Goal: Information Seeking & Learning: Learn about a topic

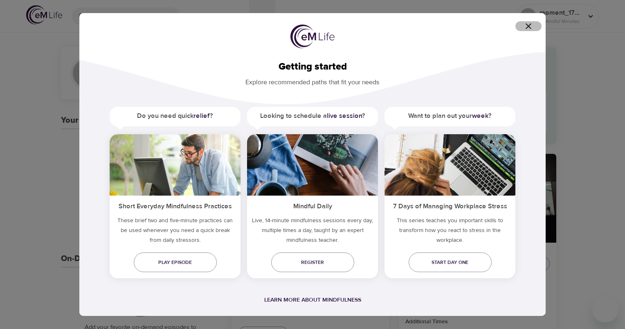
click at [521, 27] on span "button" at bounding box center [529, 26] width 20 height 10
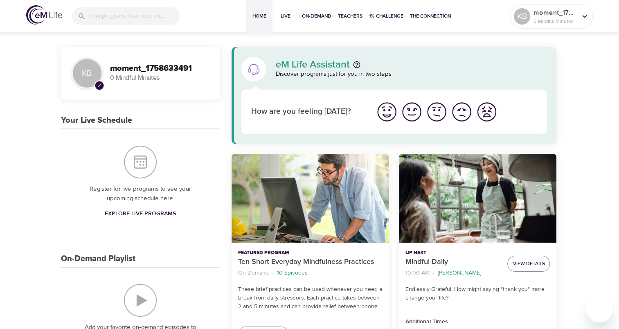
scroll to position [164, 0]
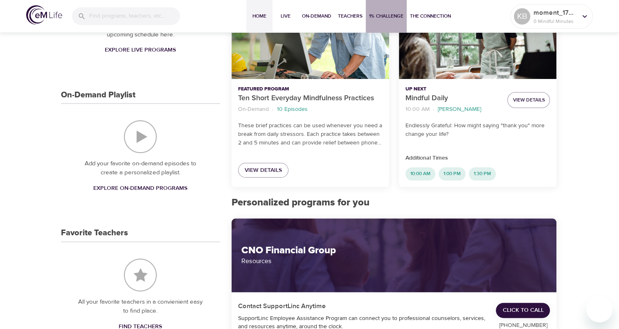
click at [386, 18] on span "1% Challenge" at bounding box center [386, 16] width 34 height 9
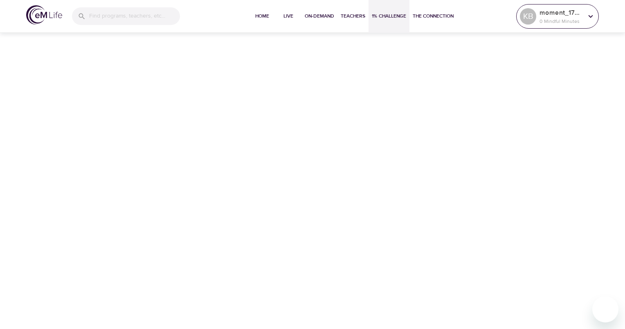
click at [555, 21] on p "0 Mindful Minutes" at bounding box center [561, 21] width 43 height 7
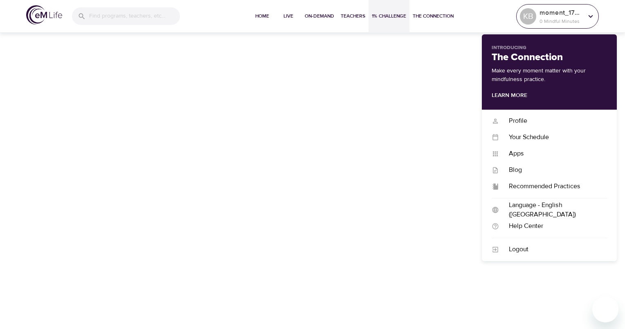
click at [555, 21] on p "0 Mindful Minutes" at bounding box center [561, 21] width 43 height 7
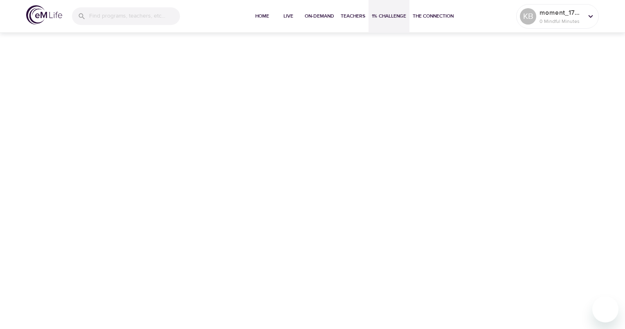
click at [389, 21] on button "1% Challenge" at bounding box center [389, 16] width 41 height 33
click at [317, 19] on span "On-Demand" at bounding box center [319, 16] width 29 height 9
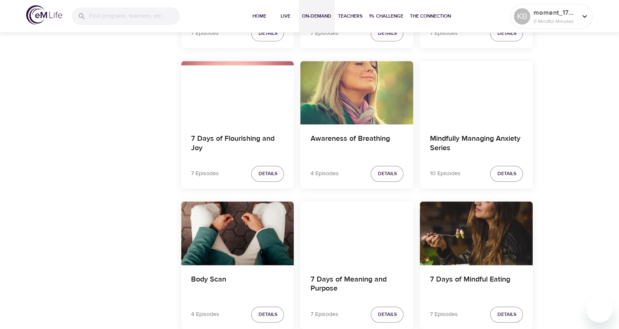
scroll to position [982, 0]
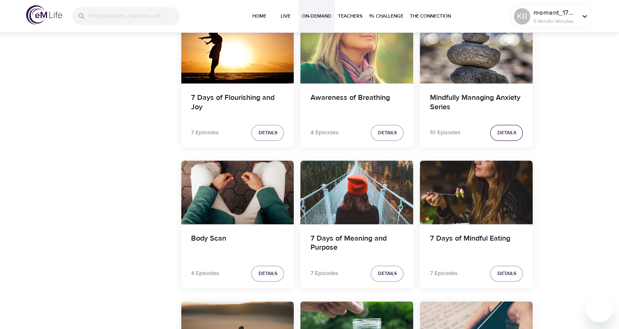
click at [500, 136] on span "Details" at bounding box center [506, 132] width 19 height 9
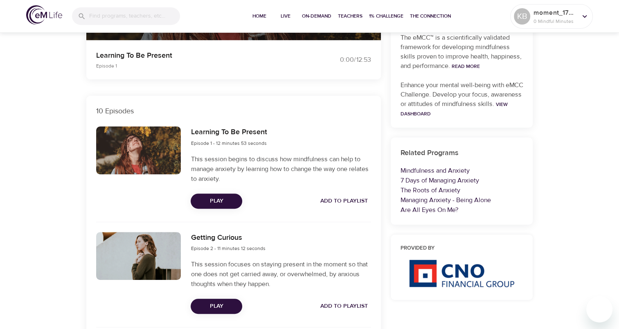
scroll to position [134, 0]
